Goal: Communication & Community: Answer question/provide support

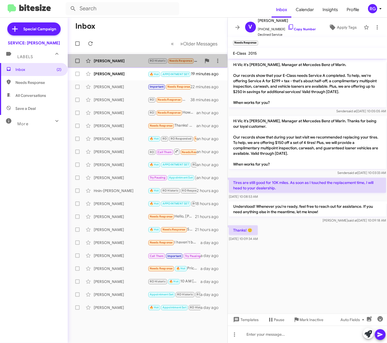
click at [132, 65] on div "Denise Doily-Swift RO Historic Needs Response What about the Bservice with the …" at bounding box center [147, 61] width 151 height 11
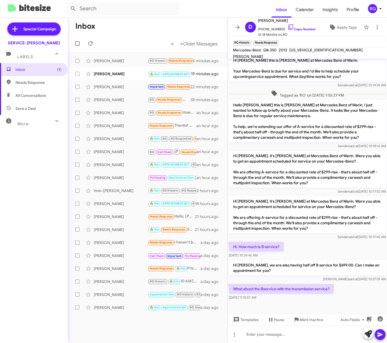
scroll to position [45, 0]
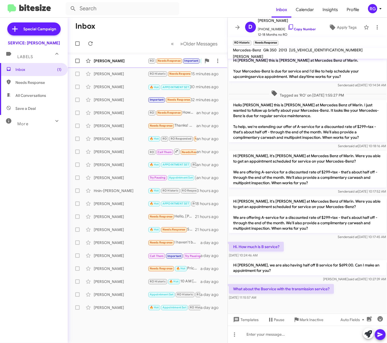
click at [116, 59] on div "[PERSON_NAME]" at bounding box center [121, 60] width 54 height 5
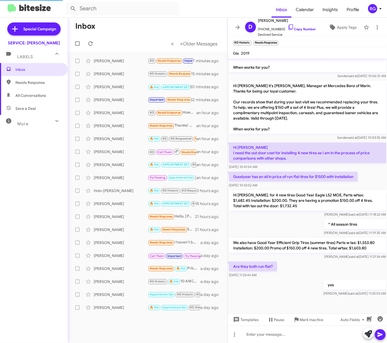
scroll to position [164, 0]
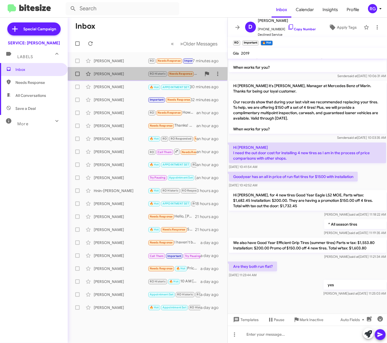
click at [115, 72] on div "[PERSON_NAME]" at bounding box center [121, 73] width 54 height 5
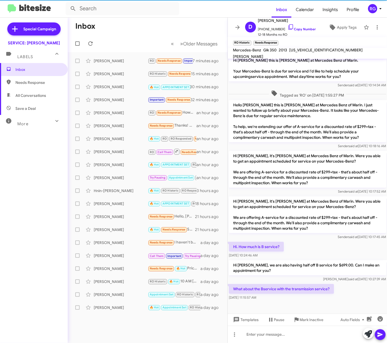
scroll to position [45, 0]
click at [321, 53] on span "[US_VEHICLE_IDENTIFICATION_NUMBER]" at bounding box center [326, 50] width 73 height 5
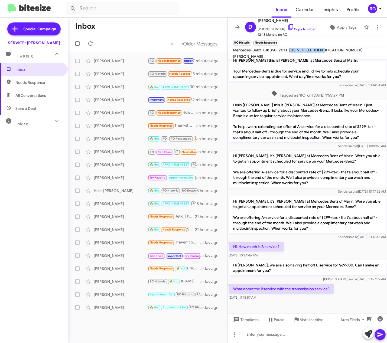
click at [321, 53] on span "WDCGG8JB6DF995227" at bounding box center [326, 50] width 73 height 5
copy span "WDCGG8JB6DF995227"
click at [305, 335] on div at bounding box center [308, 334] width 160 height 17
drag, startPoint x: 277, startPoint y: 337, endPoint x: 272, endPoint y: 343, distance: 7.5
click at [277, 339] on div at bounding box center [308, 334] width 160 height 17
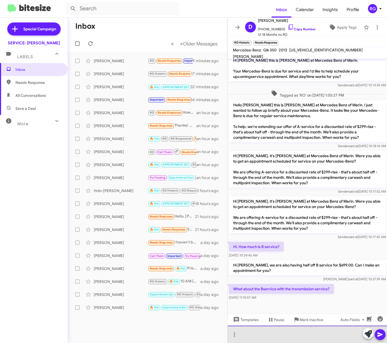
click at [297, 340] on div at bounding box center [308, 334] width 160 height 17
click at [340, 332] on div at bounding box center [308, 334] width 160 height 17
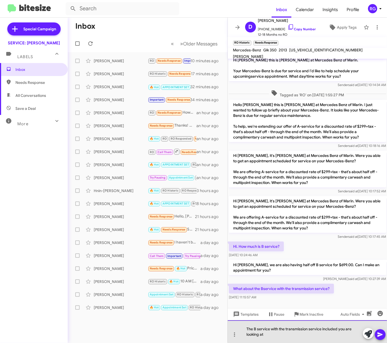
click at [326, 332] on div "The B service with the transmission service included you are looking at" at bounding box center [308, 332] width 160 height 23
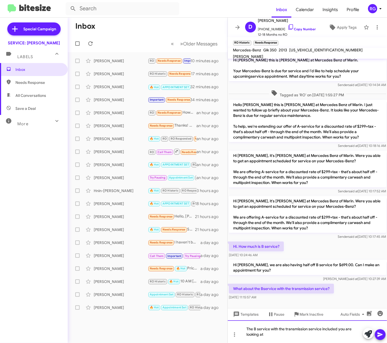
click at [324, 336] on div "The B service with the transmission service included you are looking at" at bounding box center [308, 332] width 160 height 23
click at [290, 339] on div "The B service with the transmission service included you are looking at" at bounding box center [308, 332] width 160 height 23
drag, startPoint x: 267, startPoint y: 335, endPoint x: 268, endPoint y: 338, distance: 3.4
click at [267, 335] on div "The B service with the transmission service included you are looking at 1949" at bounding box center [308, 332] width 160 height 23
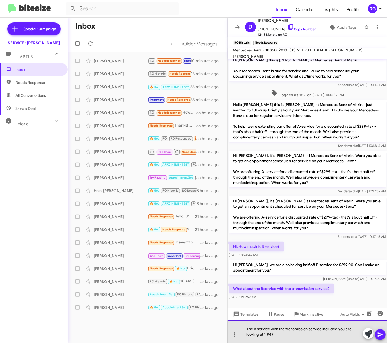
click at [265, 333] on div "The B service with the transmission service included you are looking at 1,949" at bounding box center [308, 332] width 160 height 23
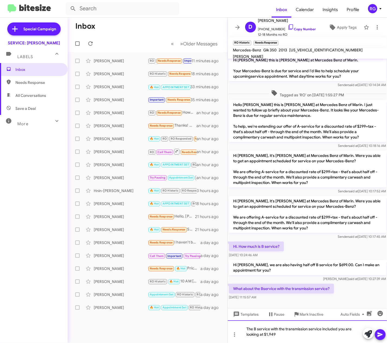
click at [288, 337] on div "The B service with the transmission service included you are looking at $1,949" at bounding box center [308, 332] width 160 height 23
drag, startPoint x: 285, startPoint y: 333, endPoint x: 225, endPoint y: 318, distance: 61.7
click at [225, 318] on div "Inbox « Previous » Next Older Messages Danna Lewis RO Needs Response Important …" at bounding box center [227, 181] width 319 height 326
copy div "The B service with the transmission service included you are looking at $1,949."
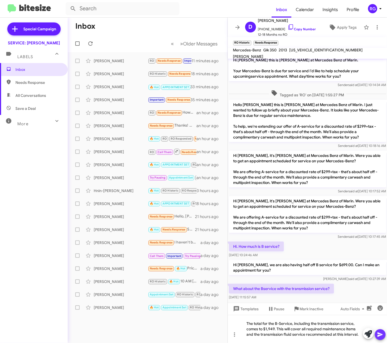
click at [385, 334] on button at bounding box center [380, 335] width 11 height 11
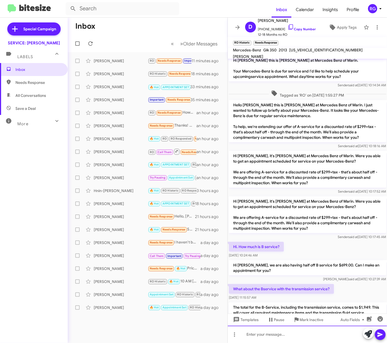
scroll to position [75, 0]
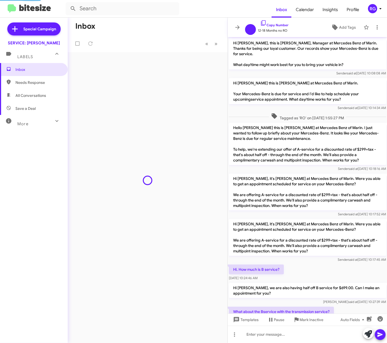
scroll to position [53, 0]
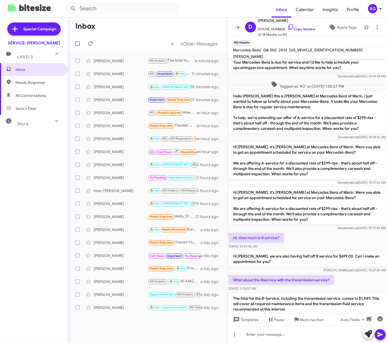
drag, startPoint x: 34, startPoint y: 0, endPoint x: 38, endPoint y: 0, distance: 3.8
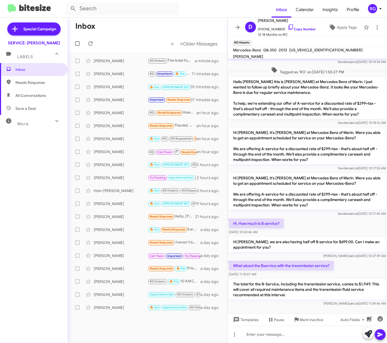
scroll to position [75, 0]
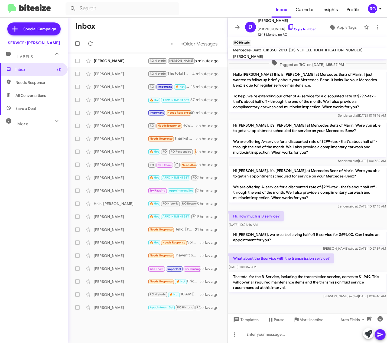
drag, startPoint x: 28, startPoint y: 177, endPoint x: 25, endPoint y: 92, distance: 85.3
click at [28, 176] on div "Inbox (1) Needs Response All Conversations Save a Deal More Important 🔥 Hot App…" at bounding box center [34, 166] width 68 height 206
click at [148, 58] on span "RO Historic [PERSON_NAME] Needs Response" at bounding box center [185, 61] width 74 height 6
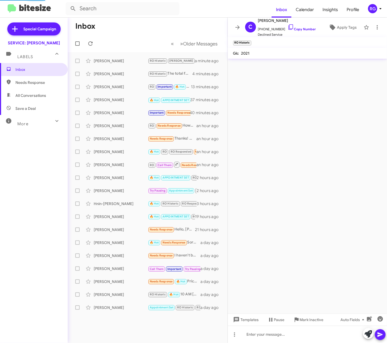
scroll to position [269, 0]
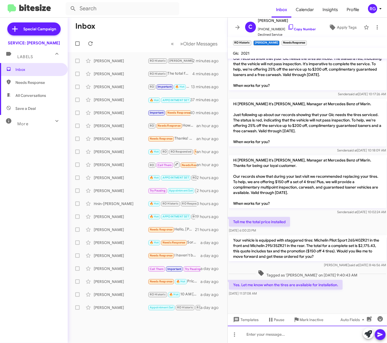
click at [362, 335] on div at bounding box center [308, 334] width 160 height 17
click at [365, 335] on icon at bounding box center [369, 335] width 8 height 8
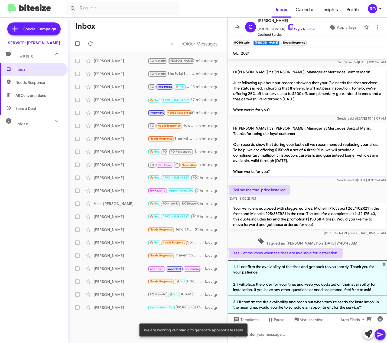
scroll to position [322, 0]
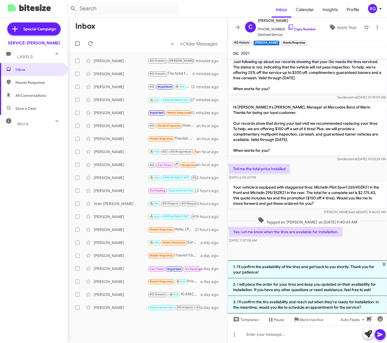
click at [273, 191] on p "Your vehicle is equipped with staggered tires: Michelin Pilot Sport 265/40ZR21 …" at bounding box center [307, 196] width 157 height 26
click at [320, 250] on div at bounding box center [308, 253] width 160 height 16
click at [385, 265] on span "x" at bounding box center [384, 264] width 4 height 7
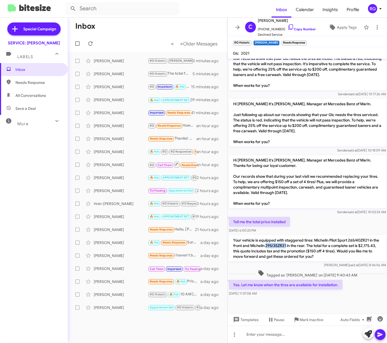
drag, startPoint x: 273, startPoint y: 246, endPoint x: 293, endPoint y: 246, distance: 19.8
click at [293, 246] on p "Your vehicle is equipped with staggered tires: Michelin Pilot Sport 265/40ZR21 …" at bounding box center [307, 249] width 157 height 26
copy p "295/35ZR21"
click at [348, 238] on p "Your vehicle is equipped with staggered tires: Michelin Pilot Sport 265/40ZR21 …" at bounding box center [307, 249] width 157 height 26
drag, startPoint x: 348, startPoint y: 239, endPoint x: 368, endPoint y: 239, distance: 20.3
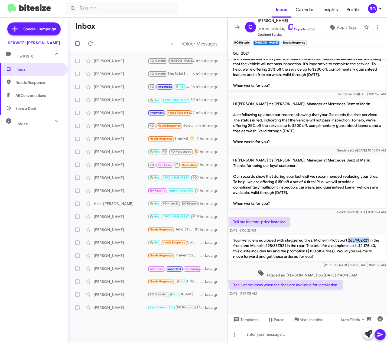
click at [368, 239] on p "Your vehicle is equipped with staggered tires: Michelin Pilot Sport 265/40ZR21 …" at bounding box center [307, 249] width 157 height 26
copy p "265/40ZR21"
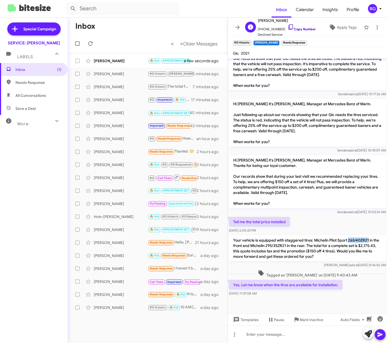
click at [297, 28] on link "Copy Number" at bounding box center [302, 29] width 28 height 4
copy p "265/40ZR21"
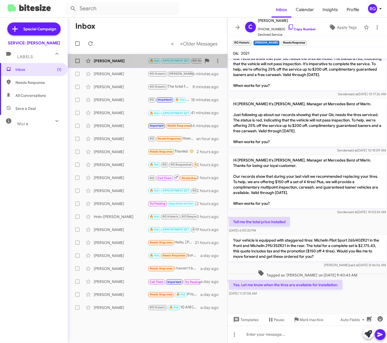
click at [145, 58] on div "Greg Gunderson 🔥 Hot APPOINTMENT SET RO Historic RO Responded Historic Needs Re…" at bounding box center [147, 61] width 151 height 11
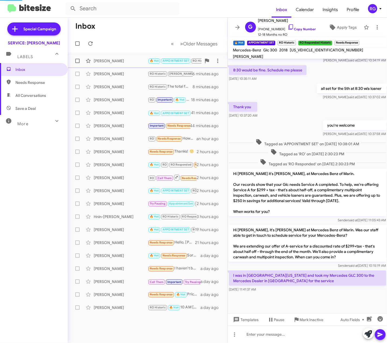
scroll to position [109, 0]
click at [111, 73] on div "[PERSON_NAME]" at bounding box center [121, 73] width 54 height 5
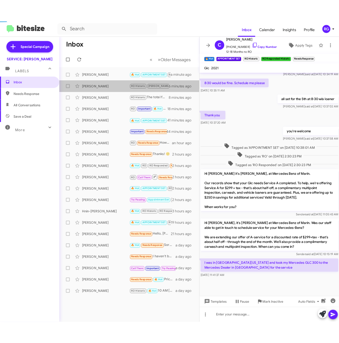
scroll to position [269, 0]
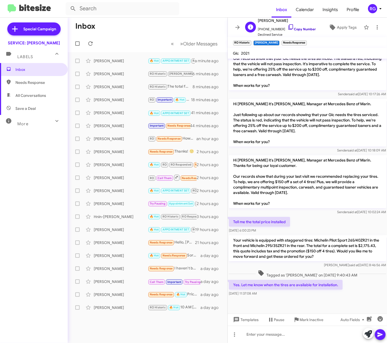
click at [288, 26] on icon at bounding box center [290, 26] width 5 height 5
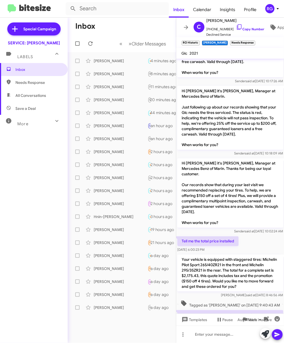
scroll to position [372, 0]
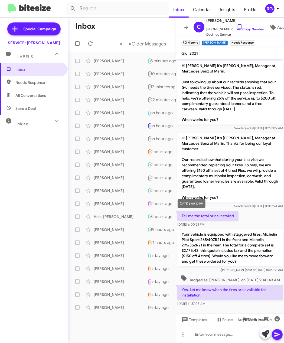
click at [203, 223] on span "Sep 8, 2025, 6:00:23 PM" at bounding box center [190, 225] width 27 height 4
click at [210, 336] on div at bounding box center [230, 334] width 108 height 17
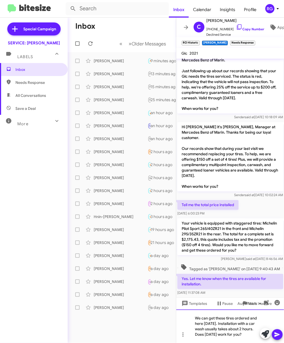
scroll to position [388, 0]
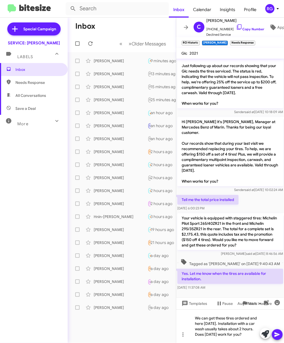
click at [279, 332] on icon at bounding box center [277, 335] width 7 height 7
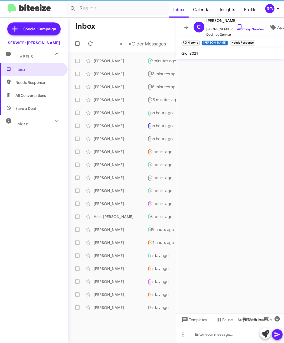
scroll to position [0, 0]
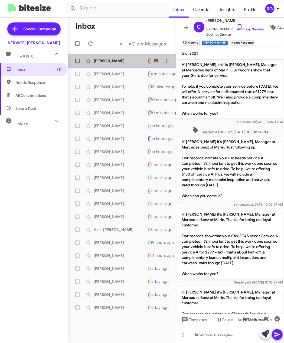
click at [126, 62] on div "[PERSON_NAME]" at bounding box center [121, 60] width 54 height 5
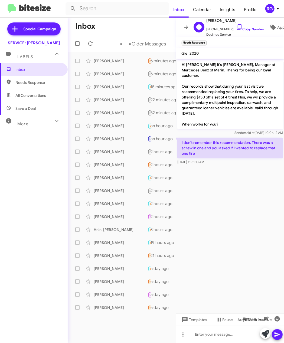
click at [241, 32] on span "Declined Service" at bounding box center [236, 34] width 58 height 5
click at [241, 29] on span "+12162621594 Copy Number" at bounding box center [236, 28] width 58 height 8
drag, startPoint x: 241, startPoint y: 29, endPoint x: 242, endPoint y: 25, distance: 3.4
click at [242, 27] on link "Copy Number" at bounding box center [250, 29] width 28 height 4
copy link "Copy"
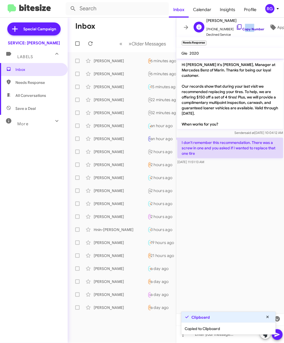
click at [242, 27] on link "Copy Number" at bounding box center [250, 29] width 28 height 4
